Goal: Task Accomplishment & Management: Use online tool/utility

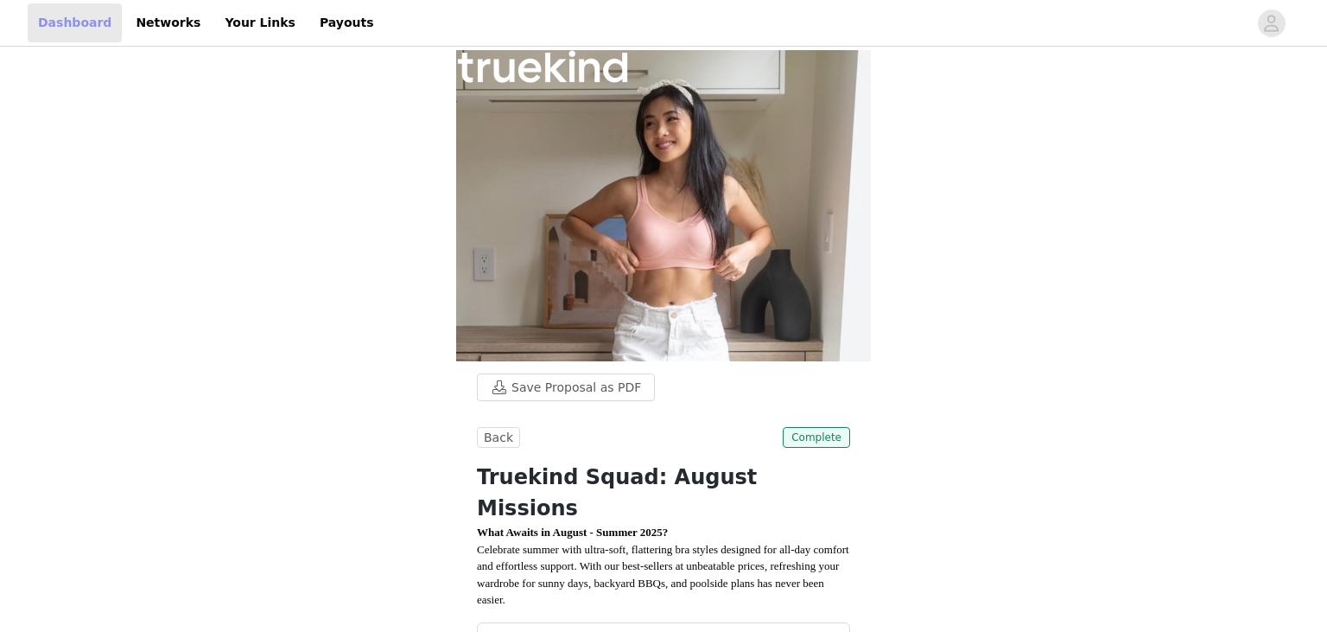
click at [87, 24] on link "Dashboard" at bounding box center [75, 22] width 94 height 39
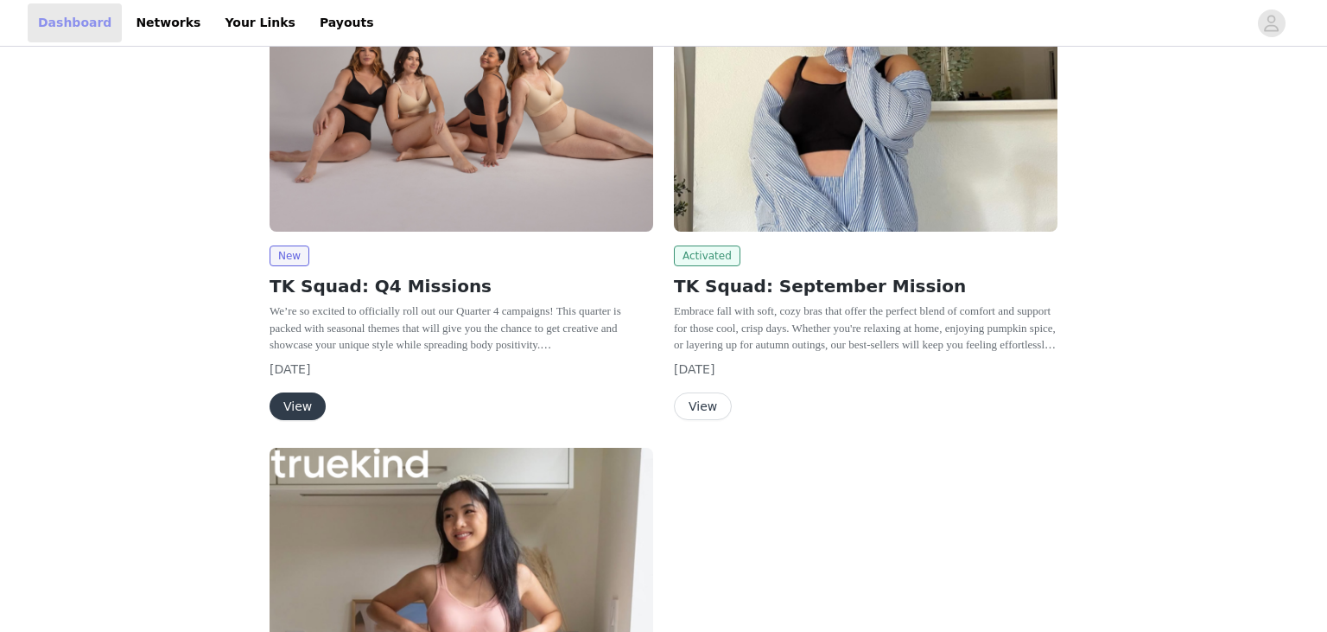
scroll to position [334, 0]
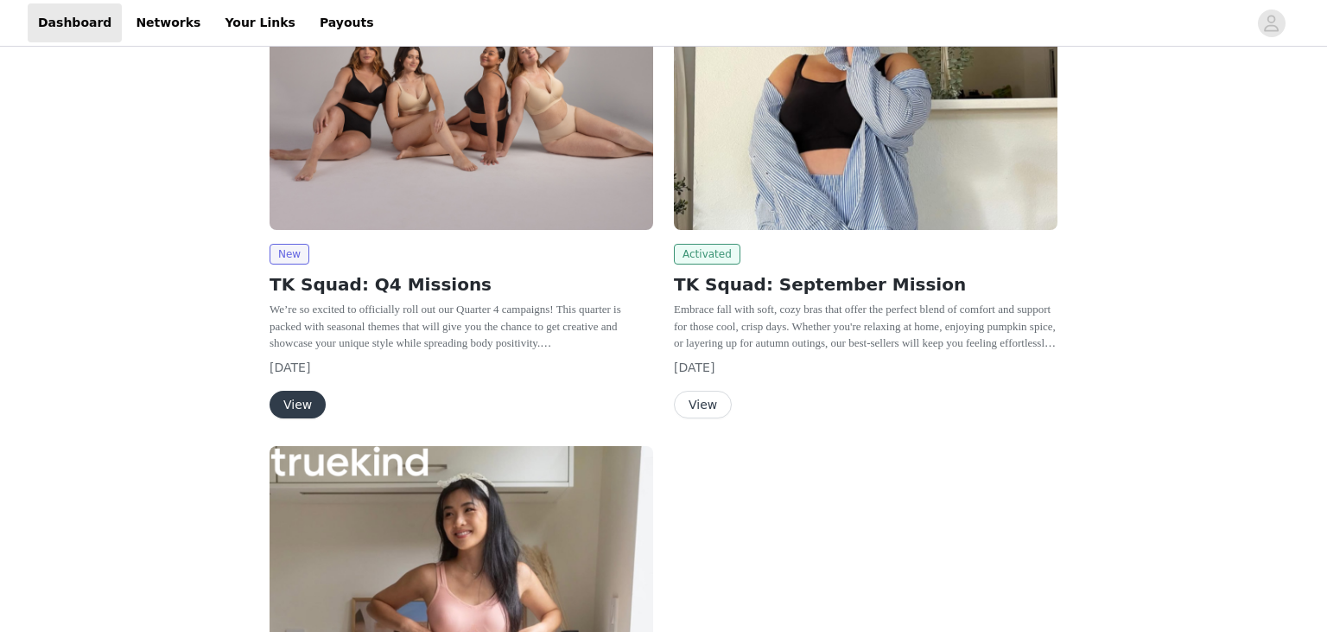
click at [696, 405] on button "View" at bounding box center [703, 405] width 58 height 28
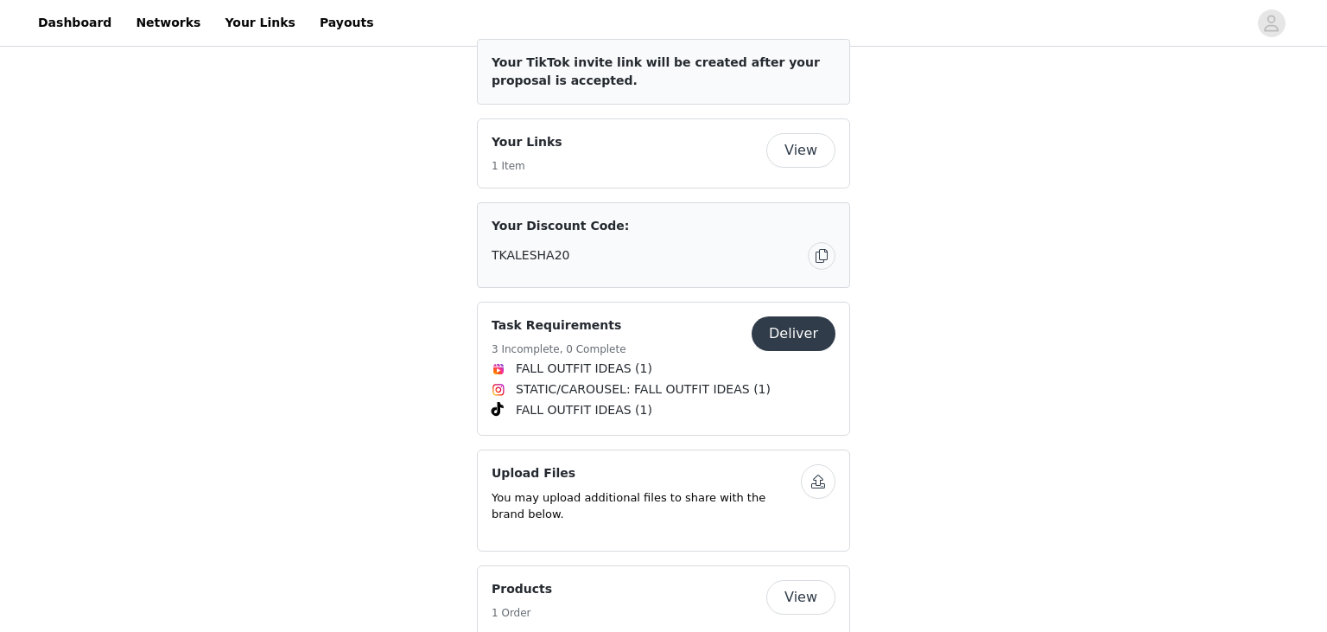
scroll to position [553, 0]
click at [782, 167] on button "View" at bounding box center [800, 149] width 69 height 35
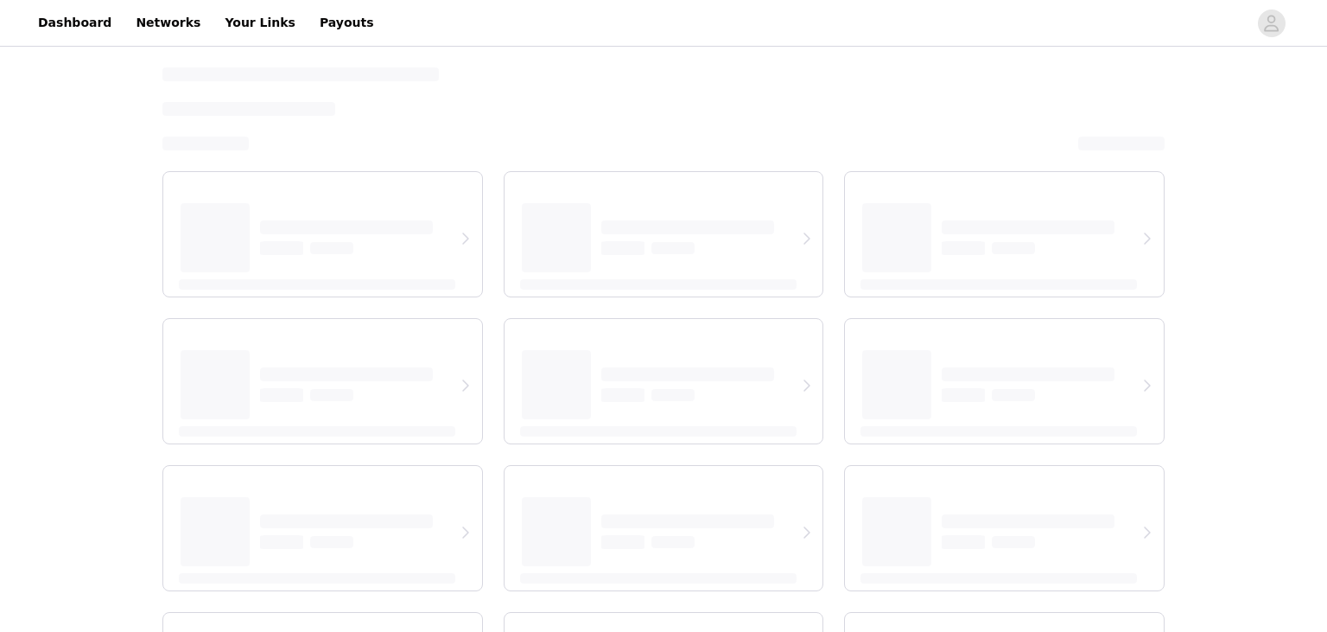
select select "12"
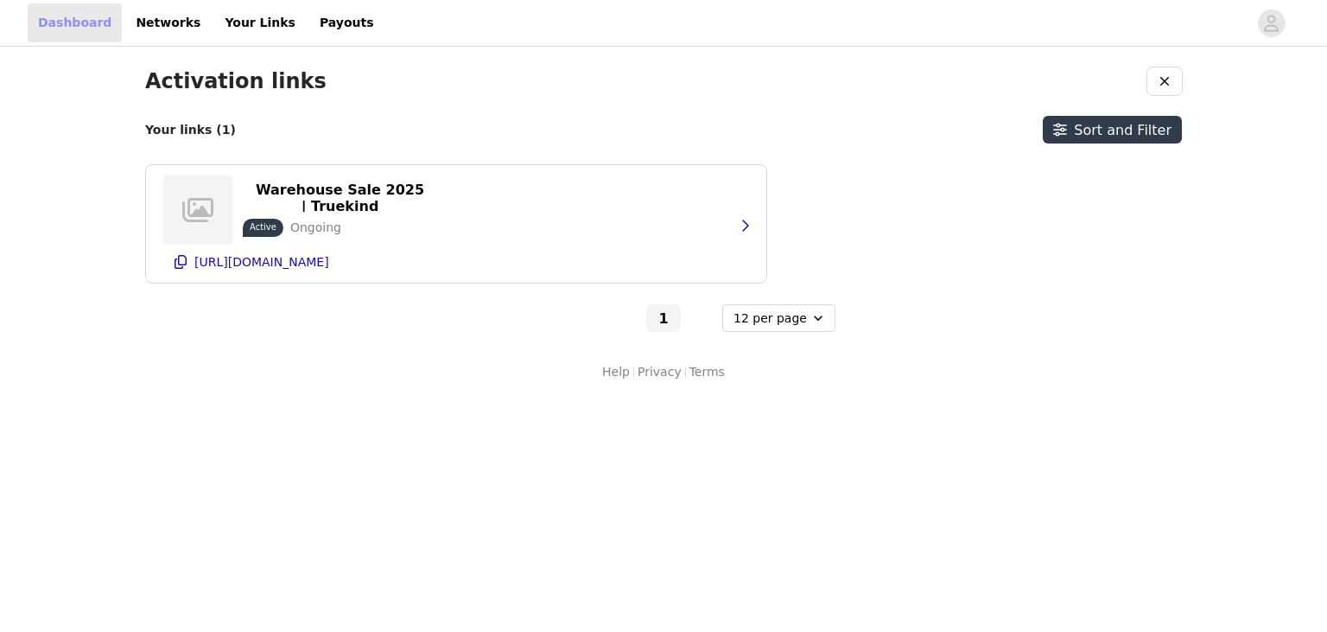
click at [60, 18] on link "Dashboard" at bounding box center [75, 22] width 94 height 39
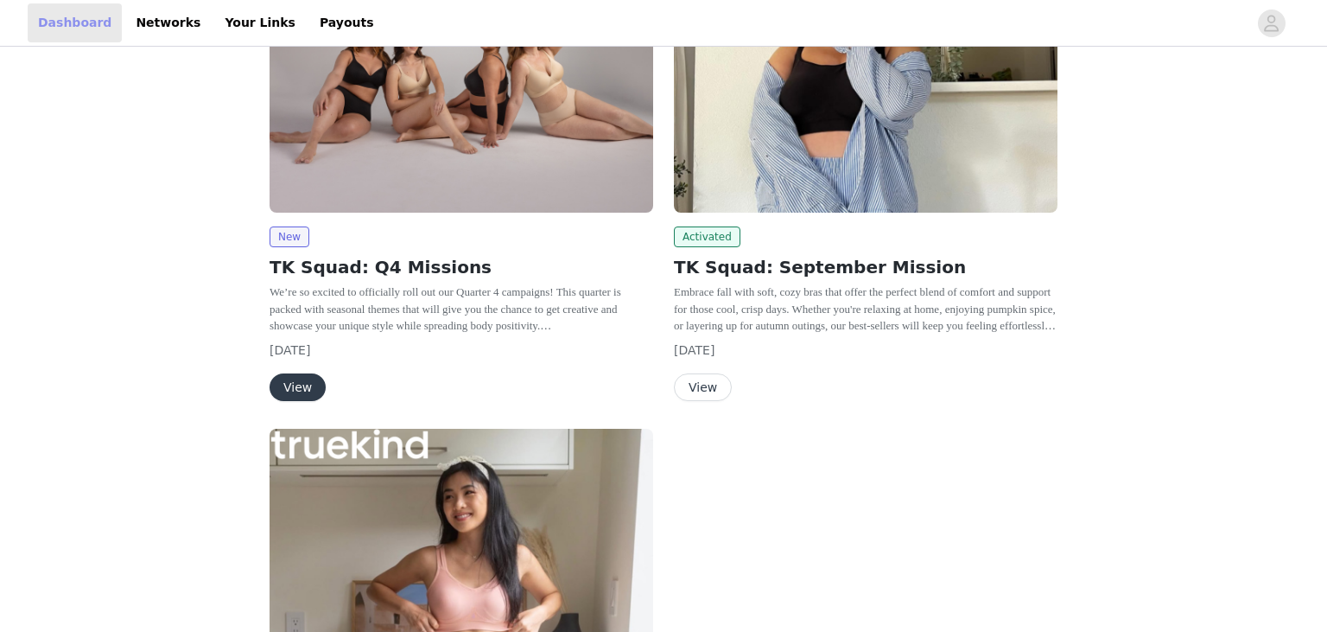
scroll to position [353, 0]
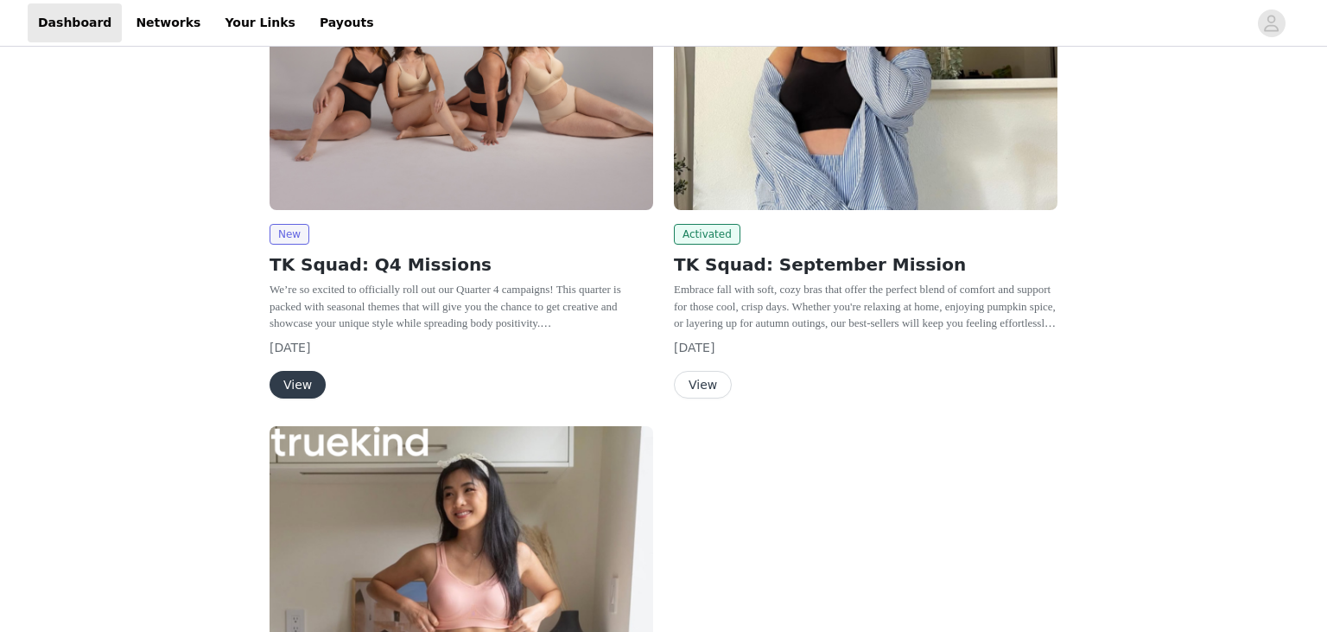
click at [702, 391] on button "View" at bounding box center [703, 385] width 58 height 28
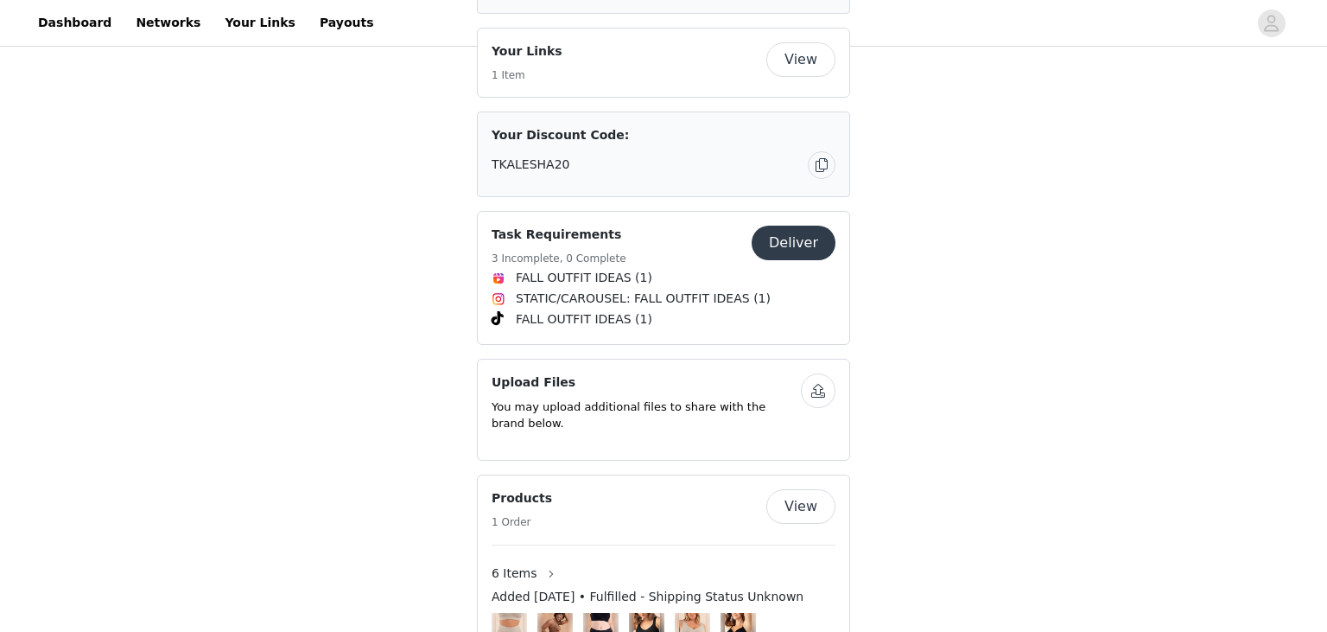
scroll to position [643, 0]
click at [779, 260] on button "Deliver" at bounding box center [794, 243] width 84 height 35
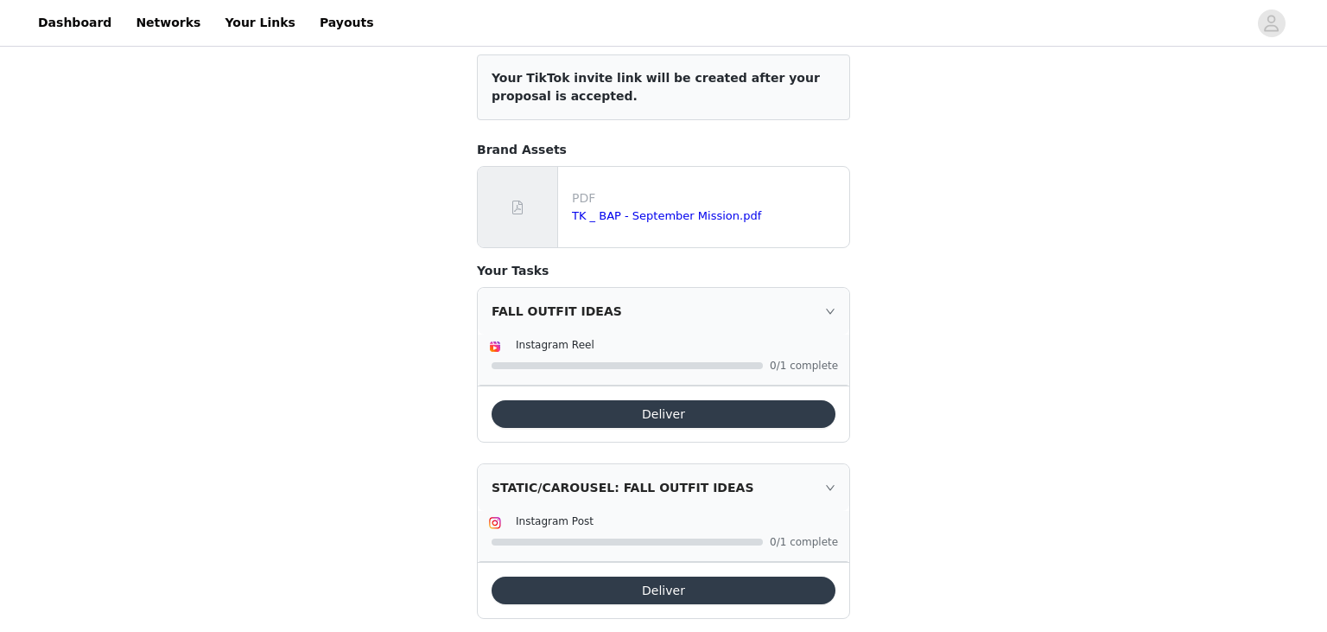
scroll to position [128, 0]
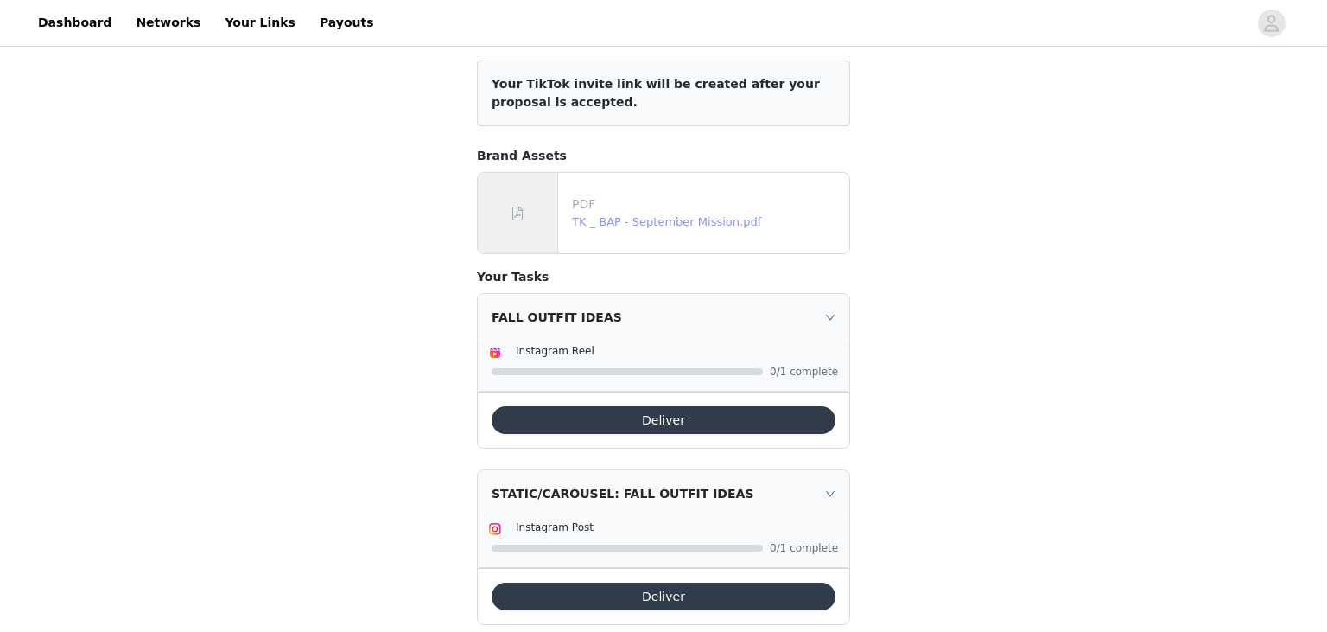
click at [706, 221] on link "TK _ BAP - September Mission.pdf" at bounding box center [666, 221] width 189 height 13
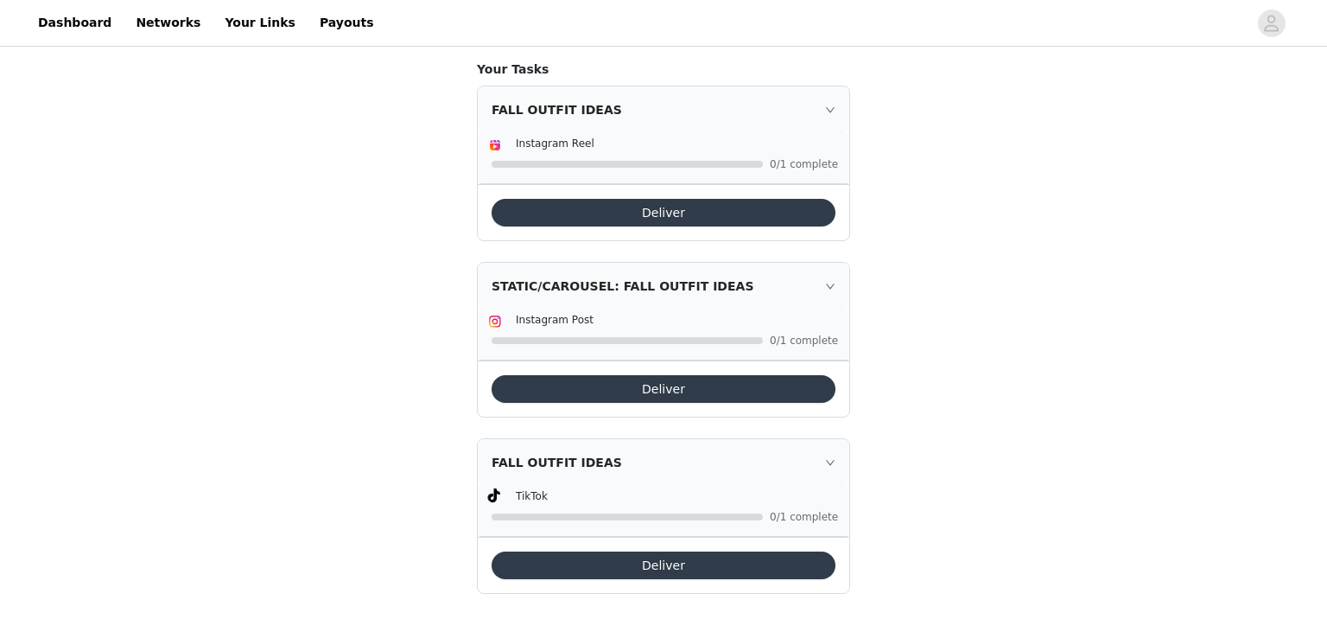
scroll to position [334, 0]
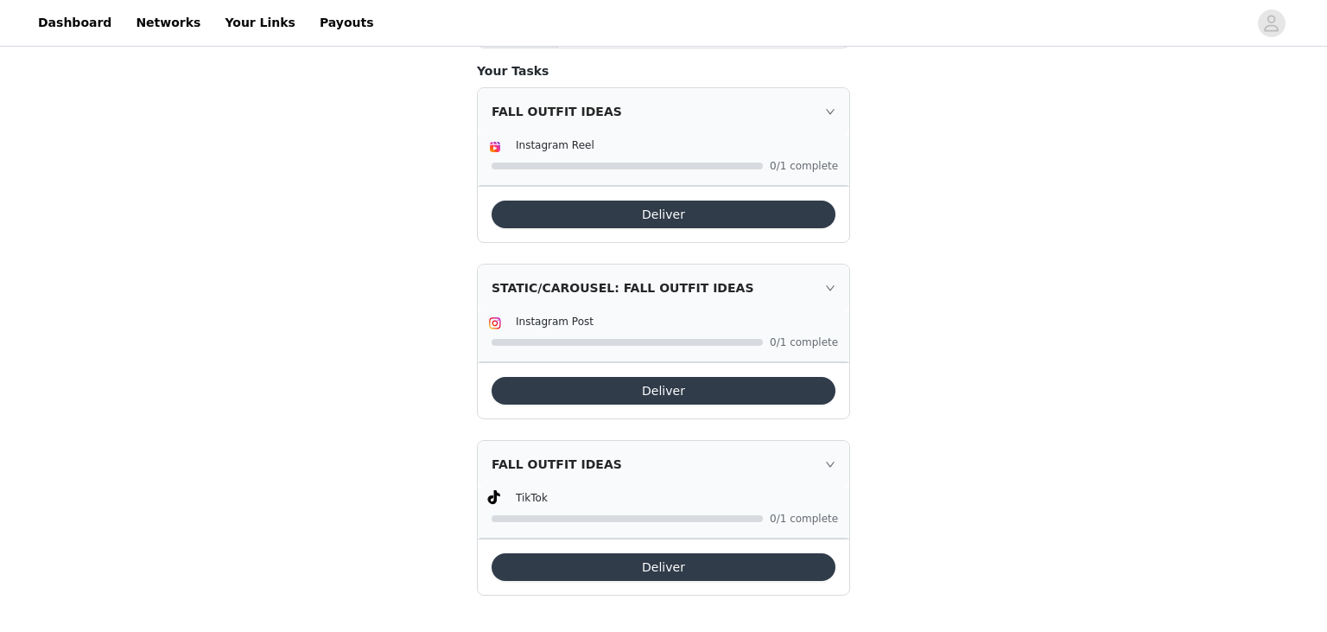
click at [826, 286] on icon "icon: right" at bounding box center [830, 288] width 10 height 10
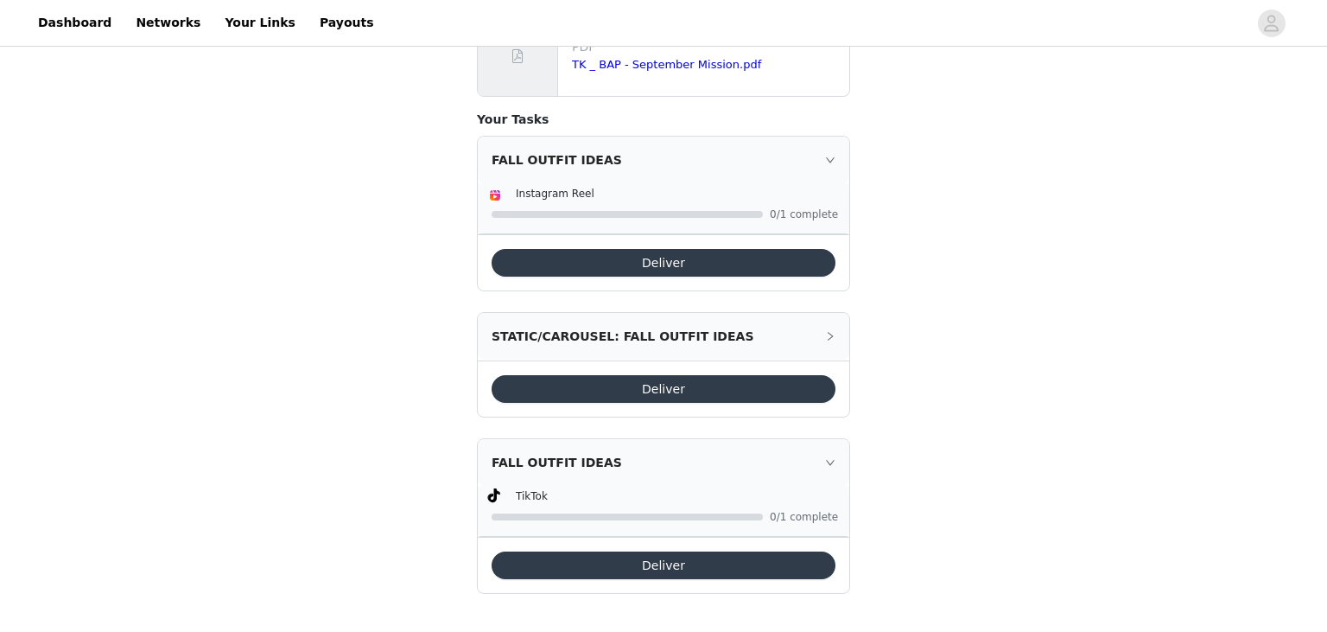
scroll to position [284, 0]
click at [826, 333] on icon "icon: right" at bounding box center [830, 337] width 10 height 10
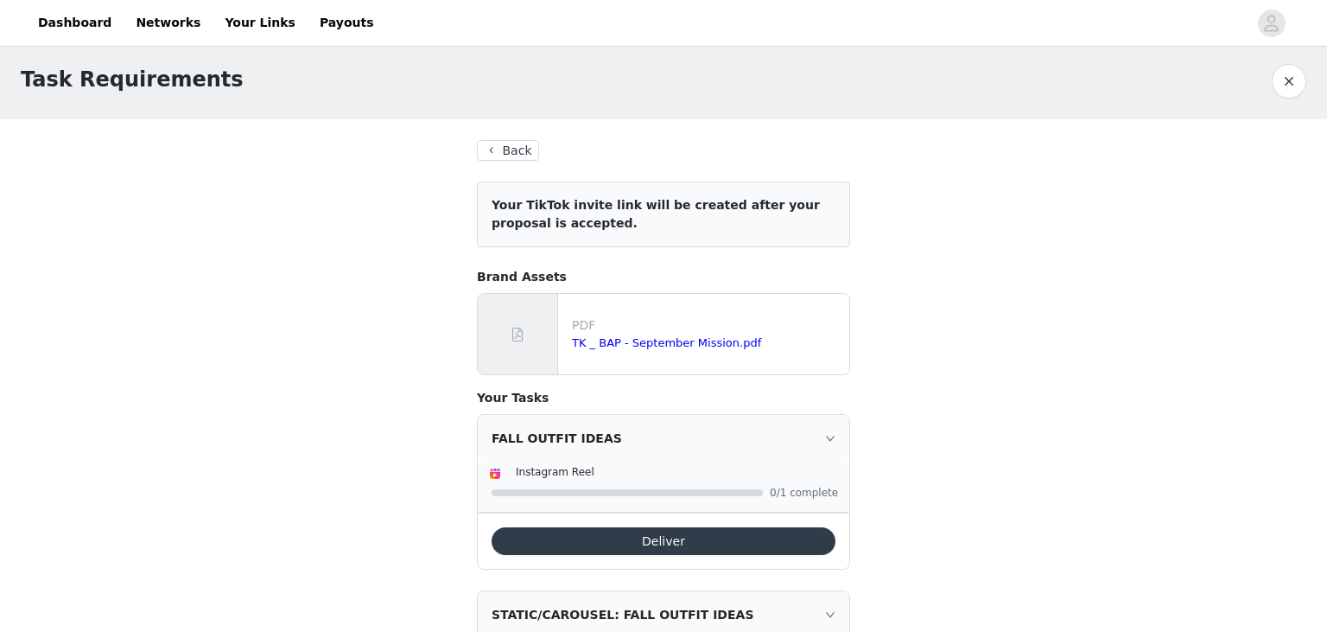
scroll to position [0, 0]
